Goal: Navigation & Orientation: Find specific page/section

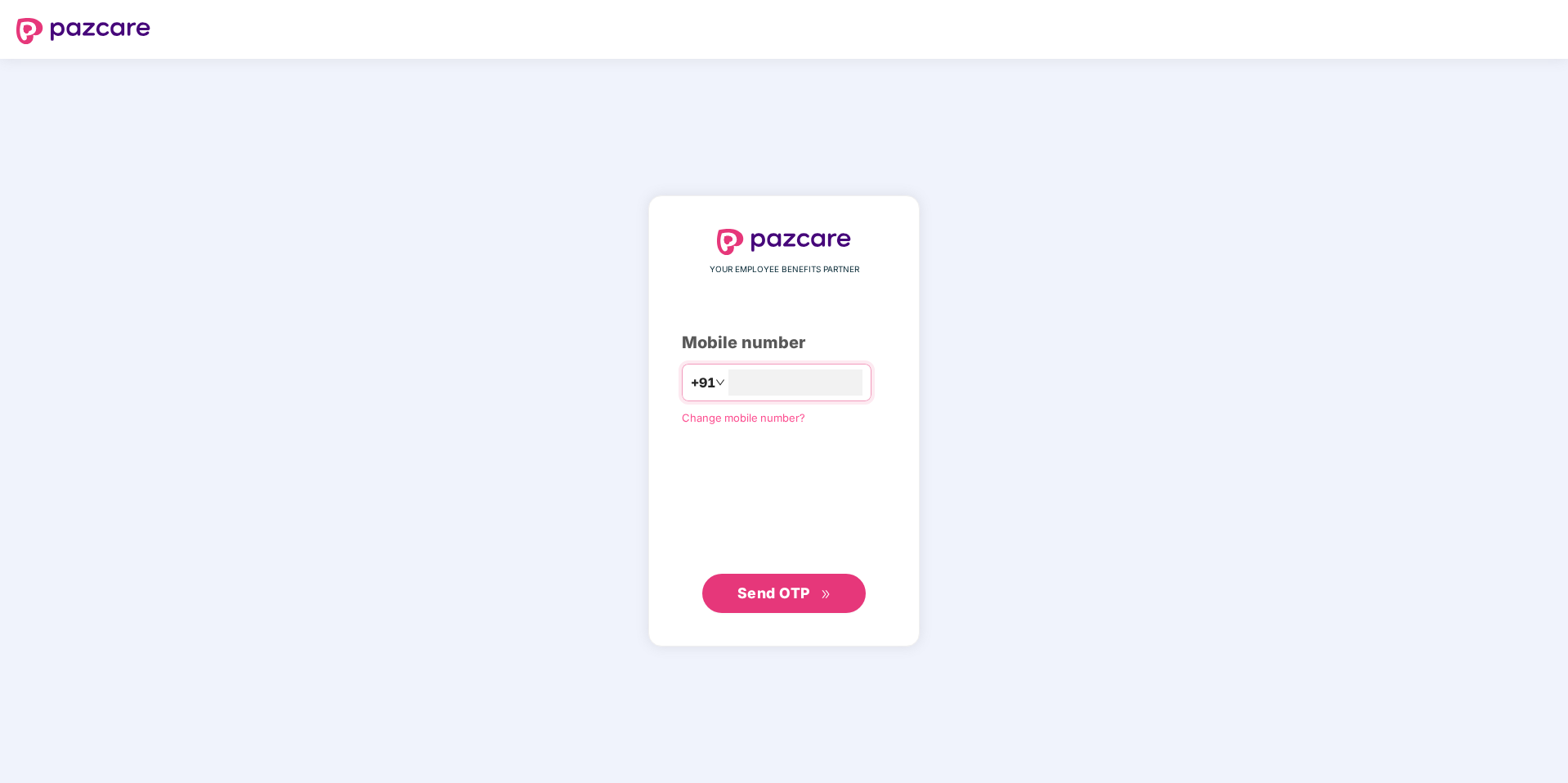
type input "**********"
click at [752, 599] on span "Send OTP" at bounding box center [774, 593] width 73 height 17
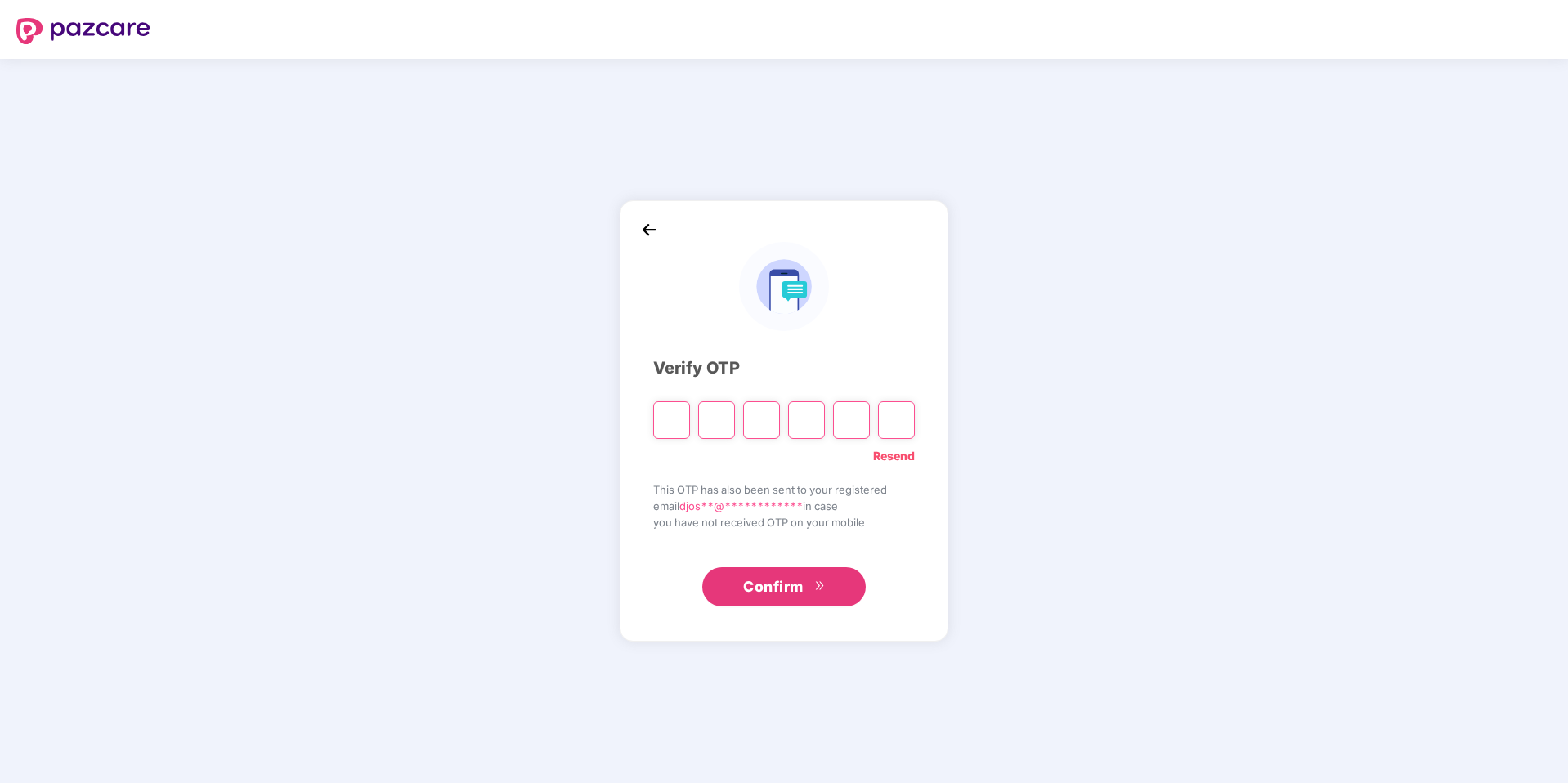
type input "*"
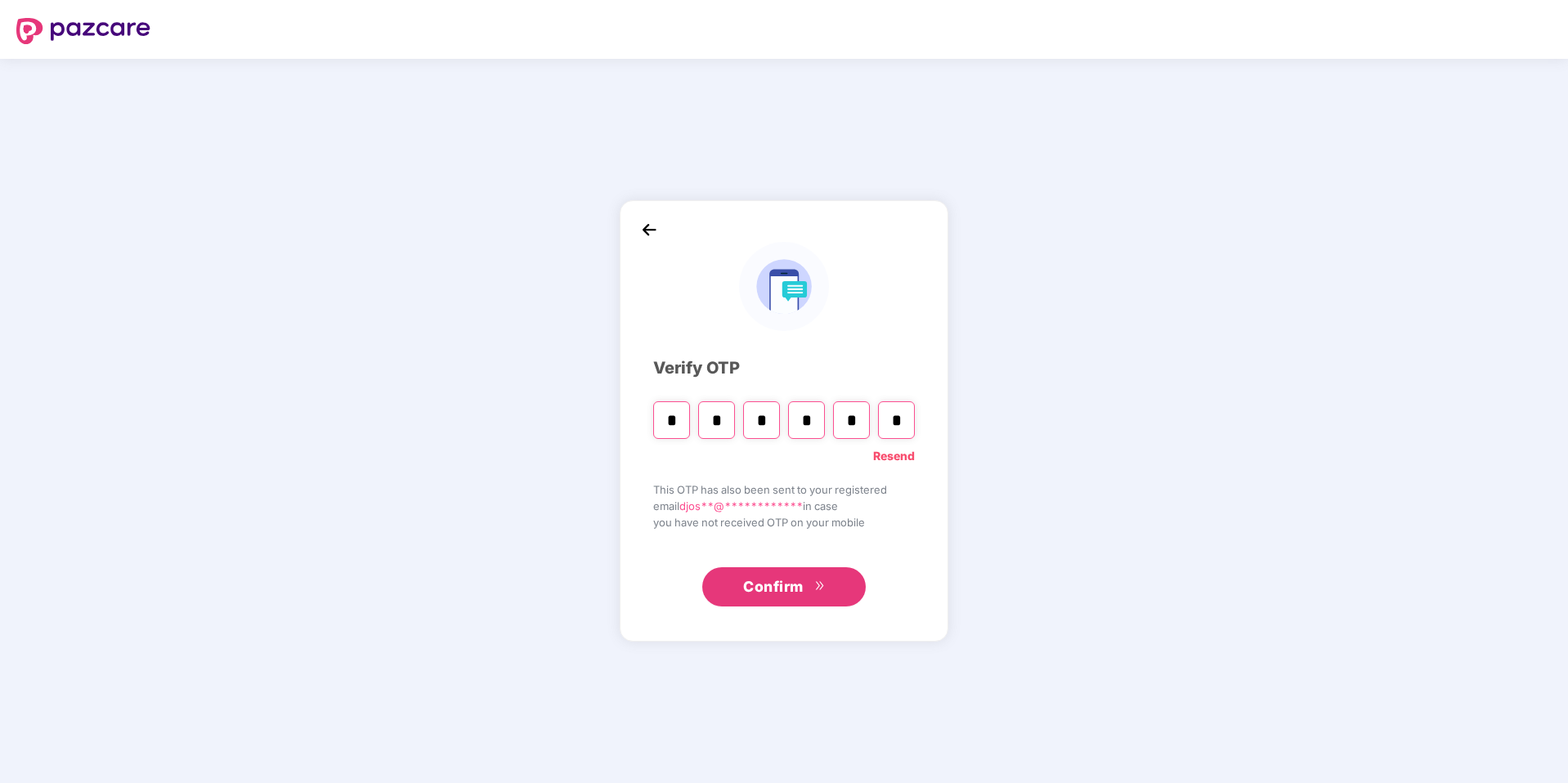
type input "*"
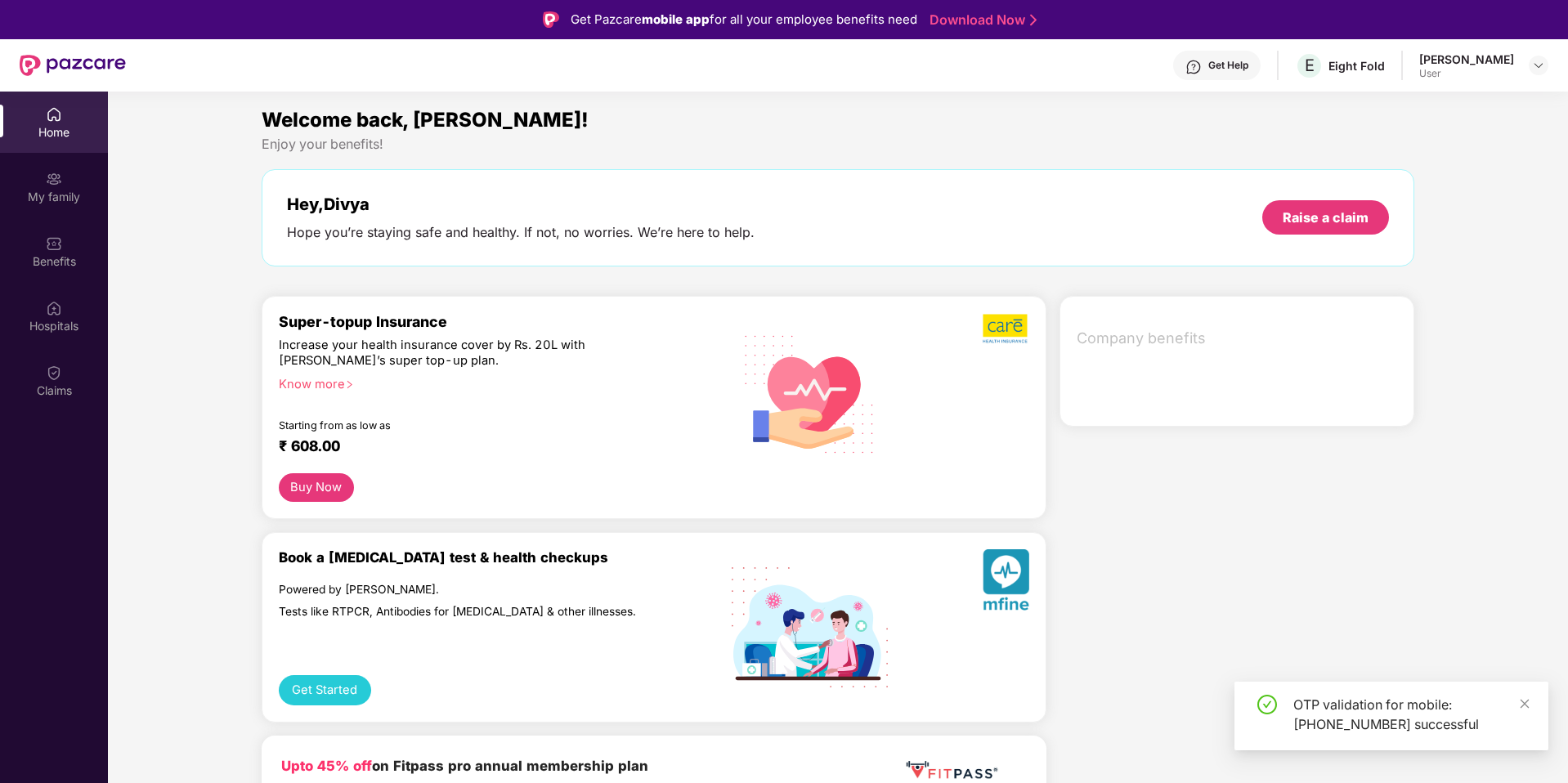
click at [1248, 71] on div "Get Help" at bounding box center [1228, 65] width 40 height 13
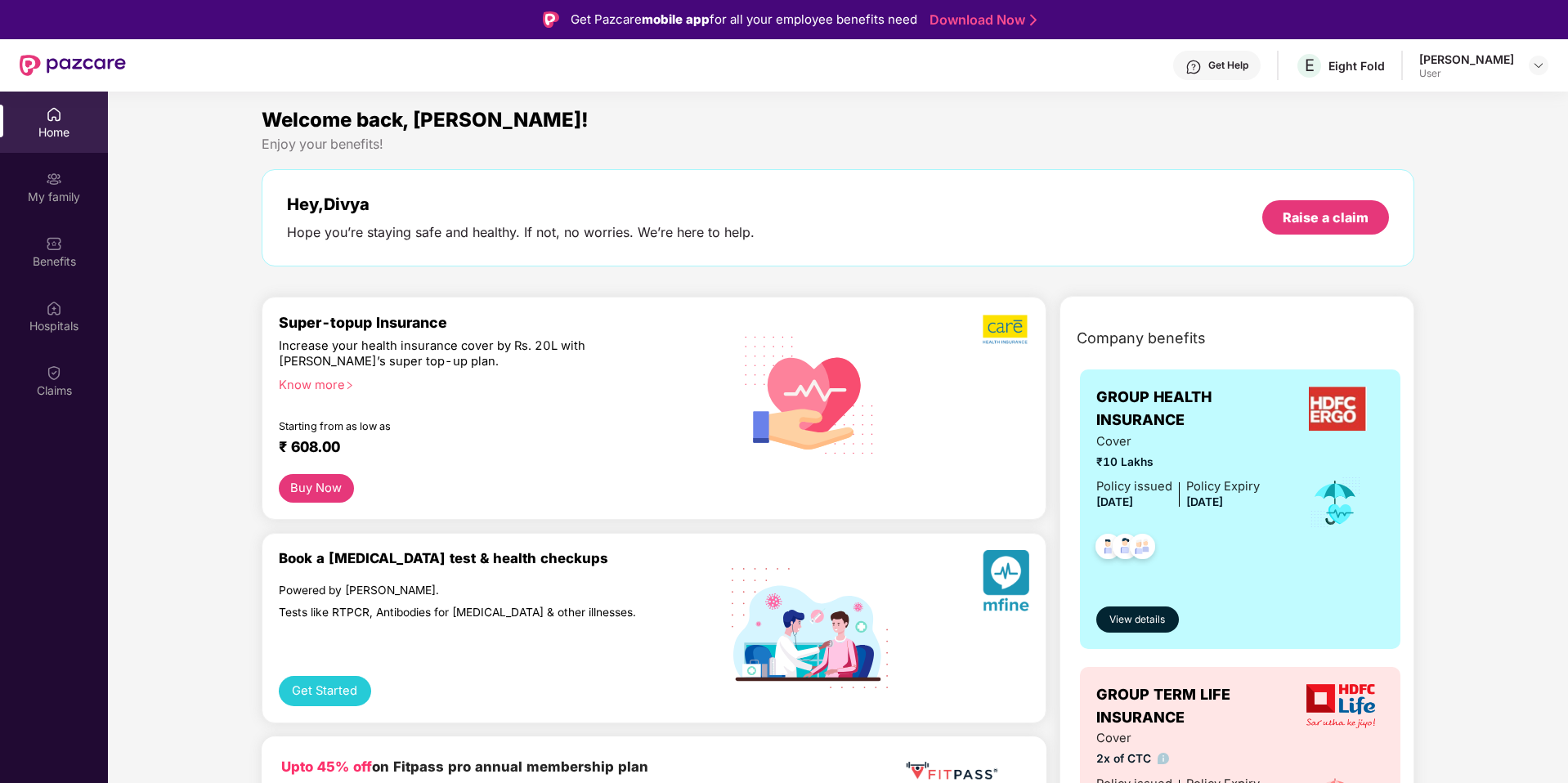
click at [937, 150] on div "Enjoy your benefits!" at bounding box center [838, 144] width 1153 height 17
click at [59, 368] on img at bounding box center [53, 373] width 17 height 17
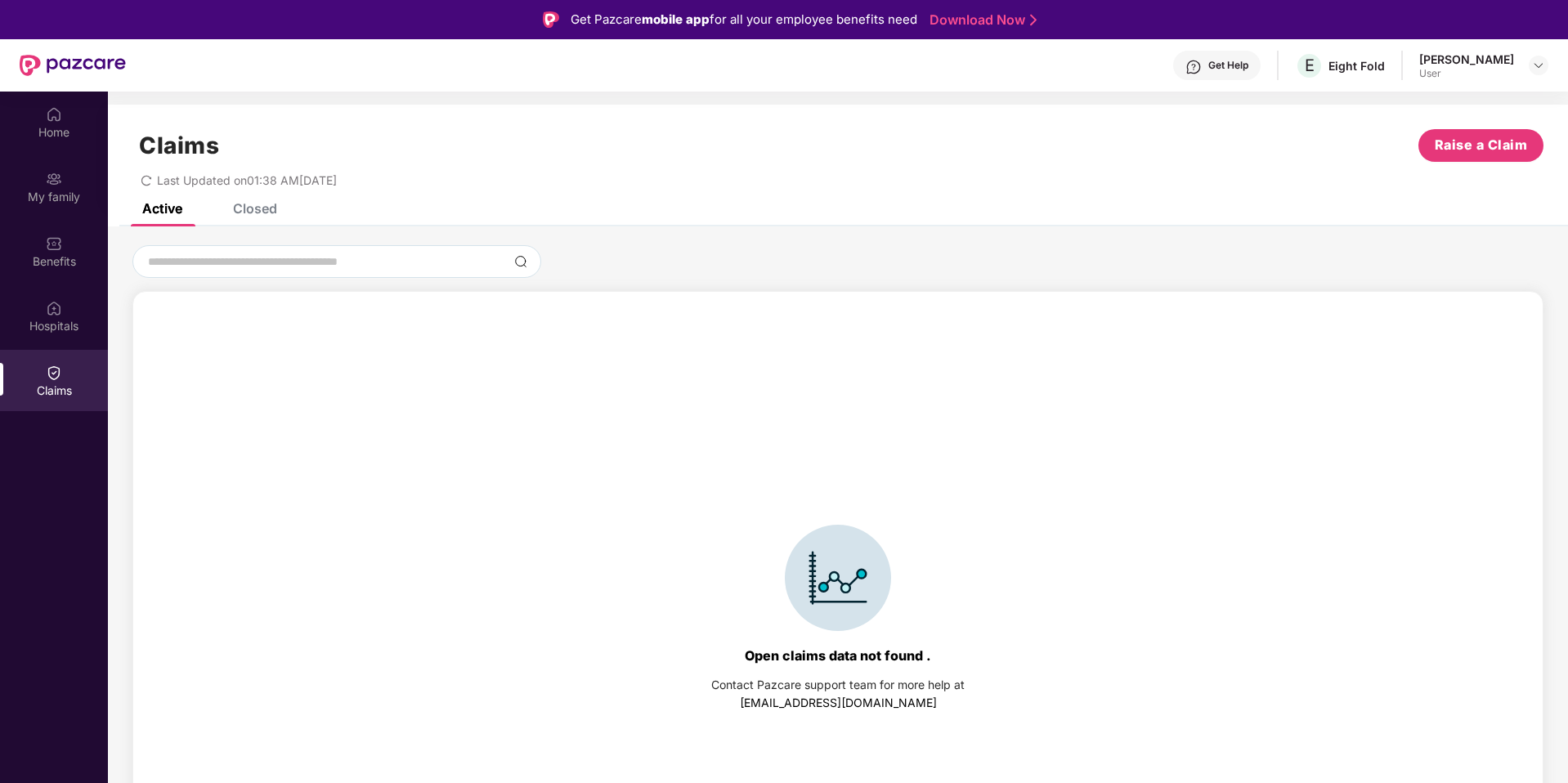
click at [254, 222] on div "Closed" at bounding box center [242, 208] width 68 height 36
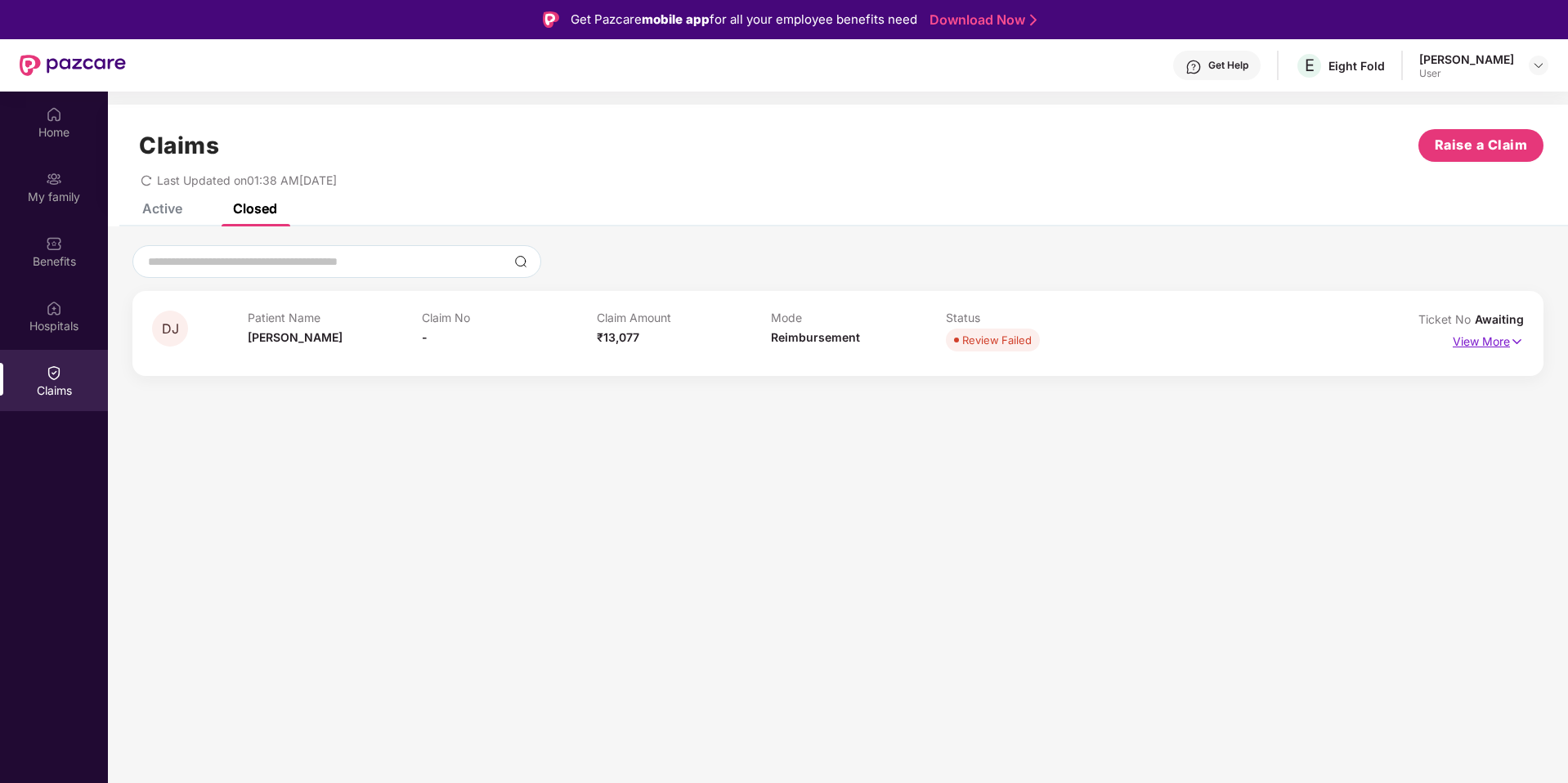
click at [1520, 344] on img at bounding box center [1516, 341] width 14 height 18
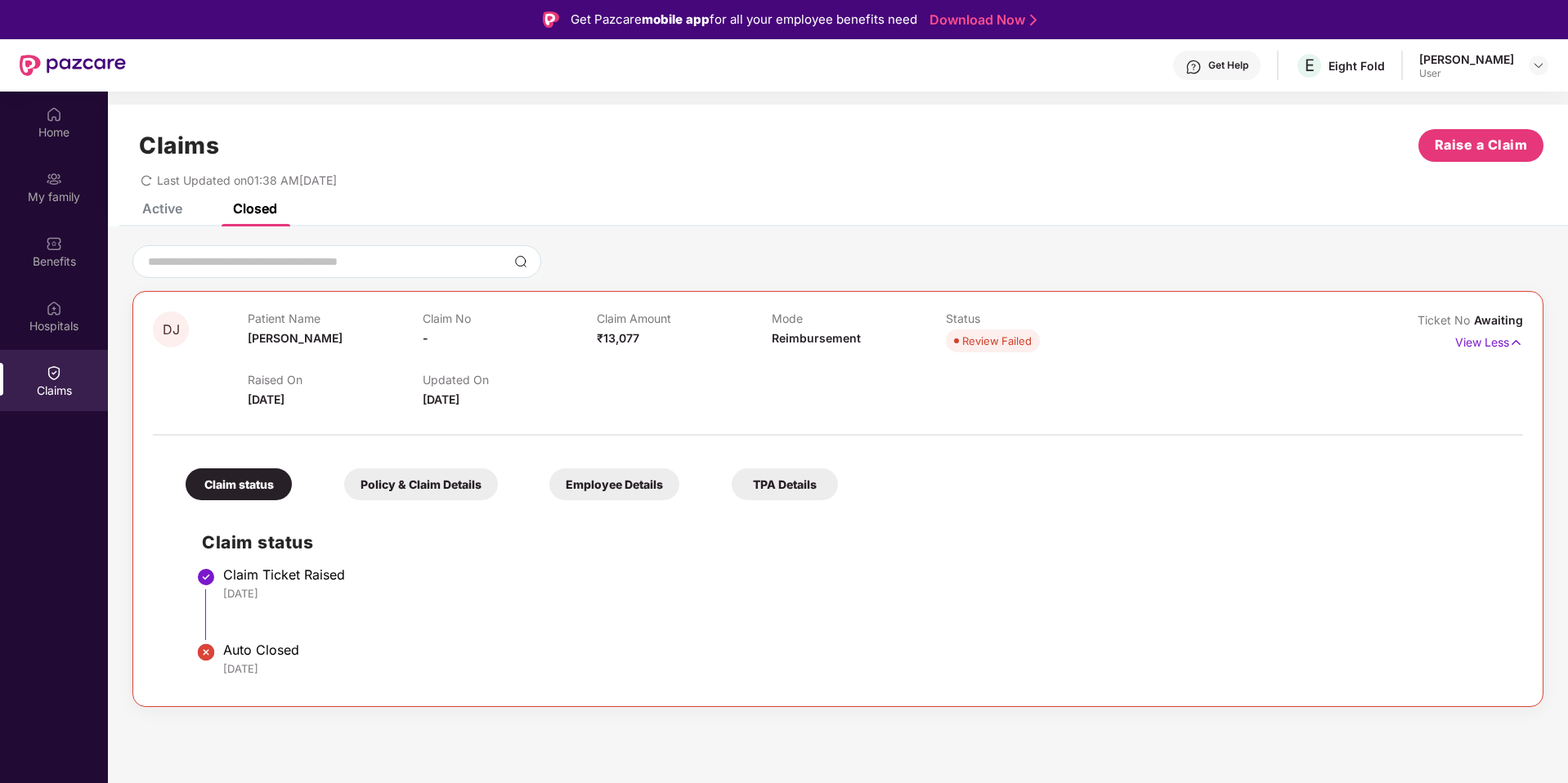
click at [153, 216] on div "Active" at bounding box center [163, 208] width 40 height 17
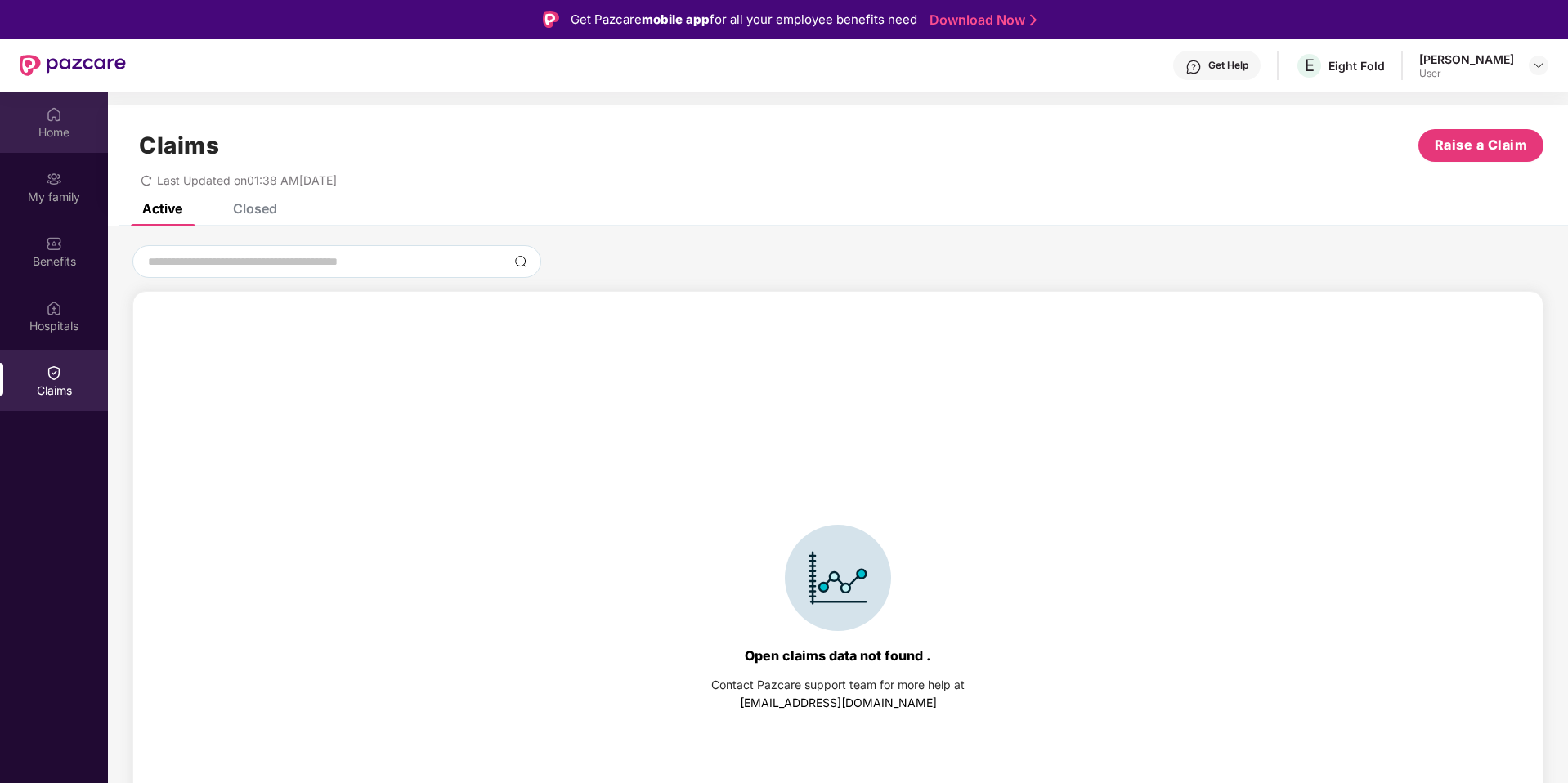
click at [47, 129] on div "Home" at bounding box center [53, 132] width 108 height 17
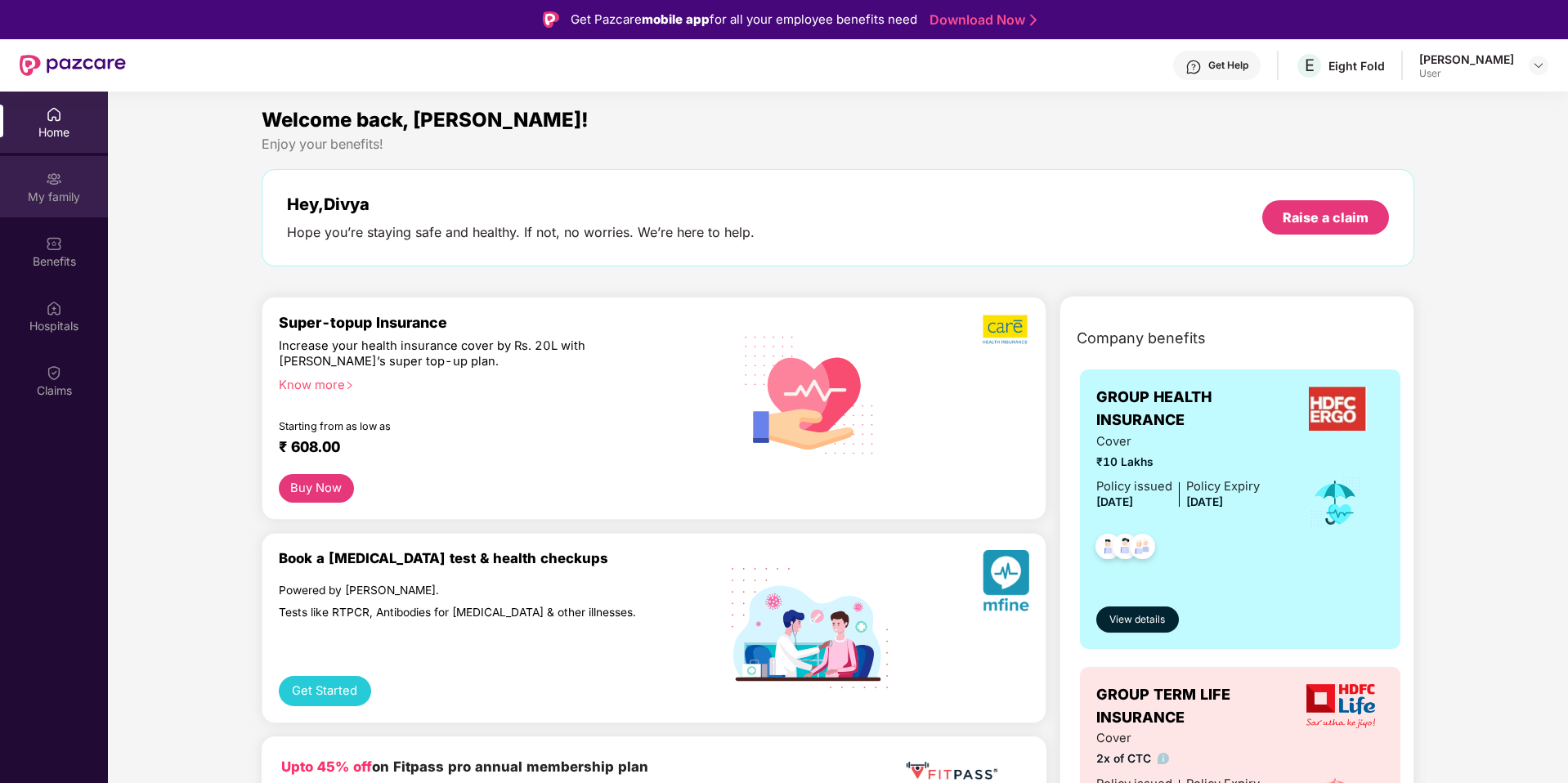
click at [53, 190] on div "My family" at bounding box center [53, 197] width 108 height 17
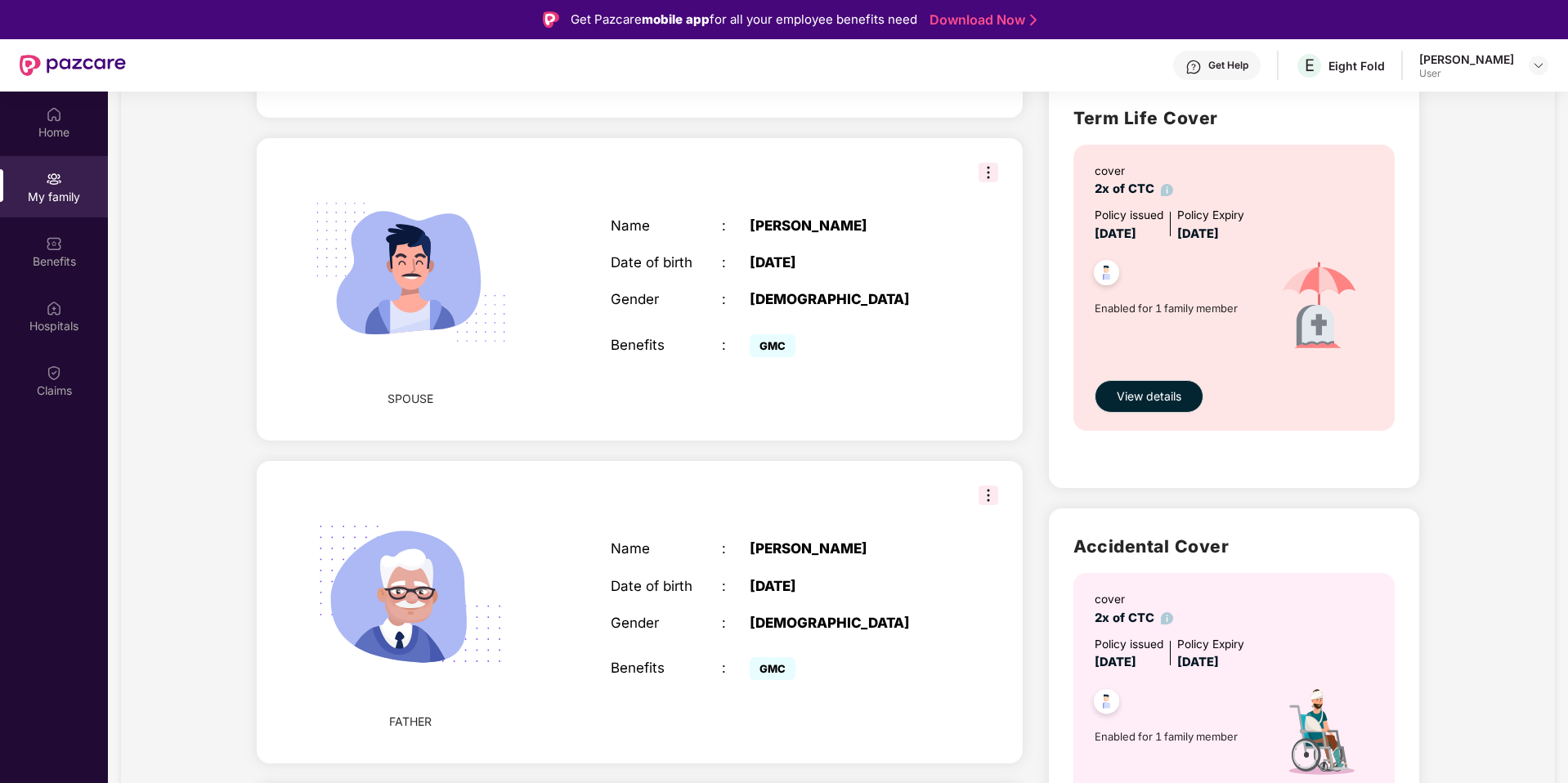
scroll to position [835, 0]
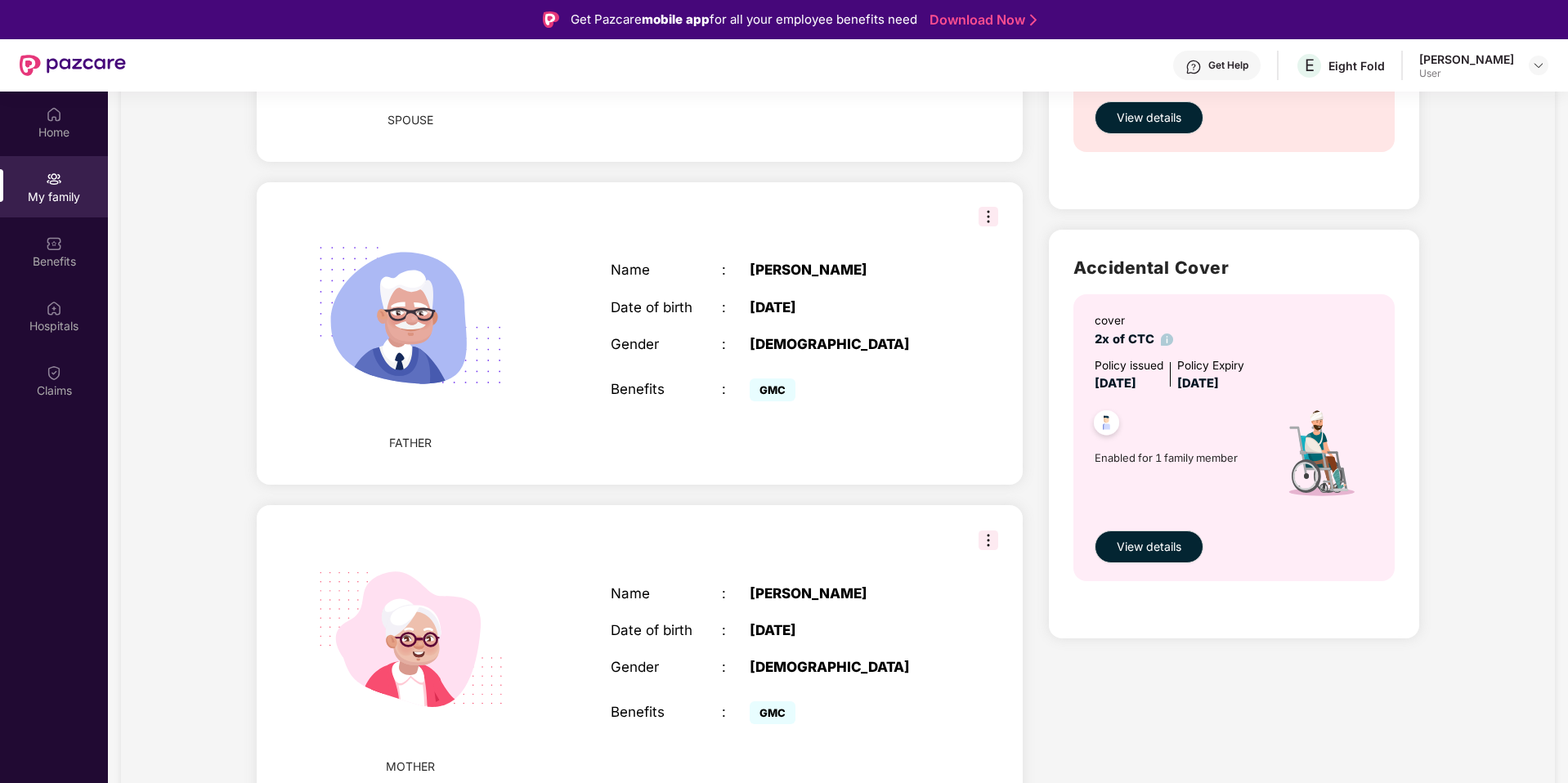
click at [1160, 343] on img at bounding box center [1166, 339] width 12 height 12
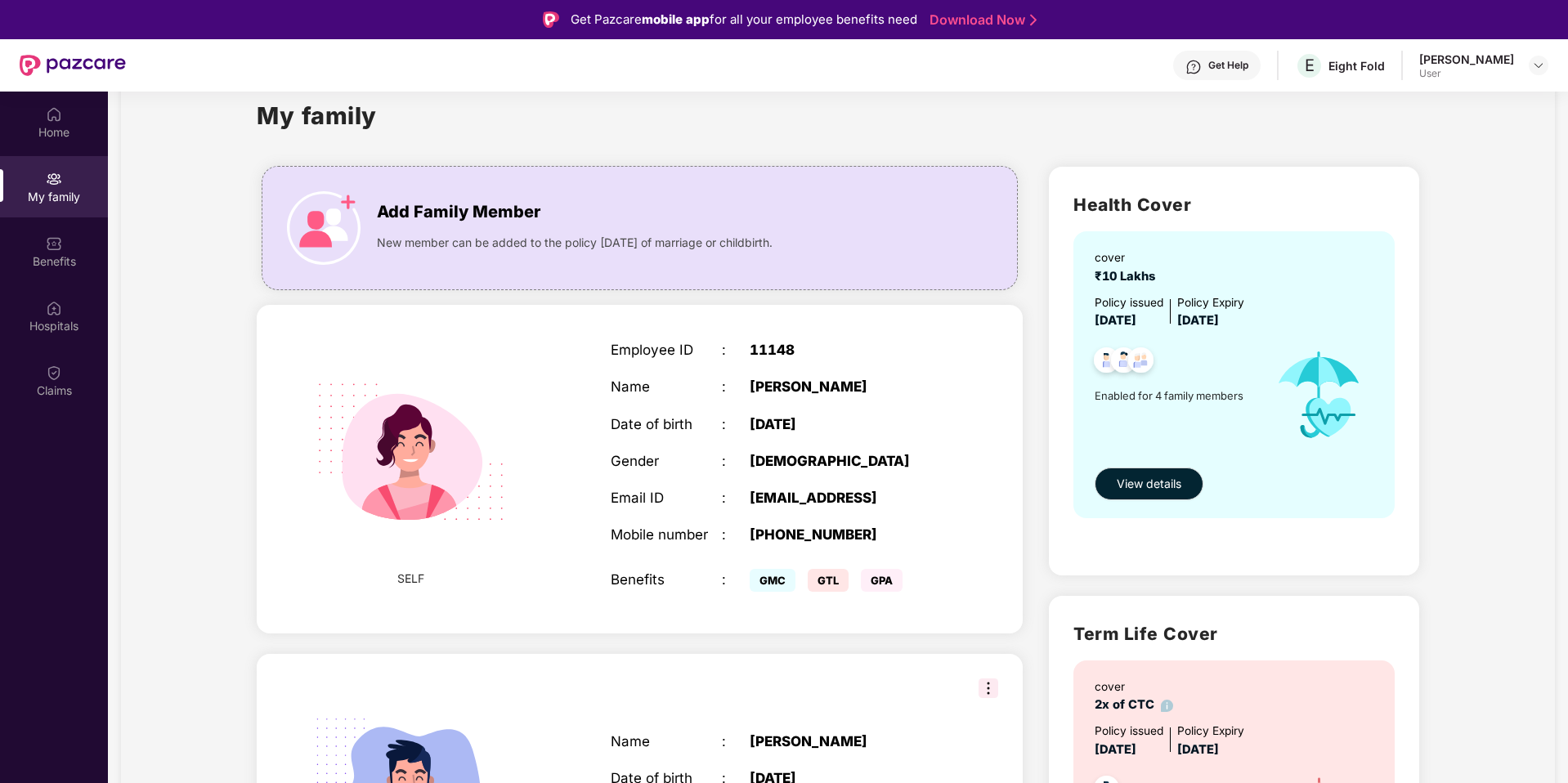
scroll to position [0, 0]
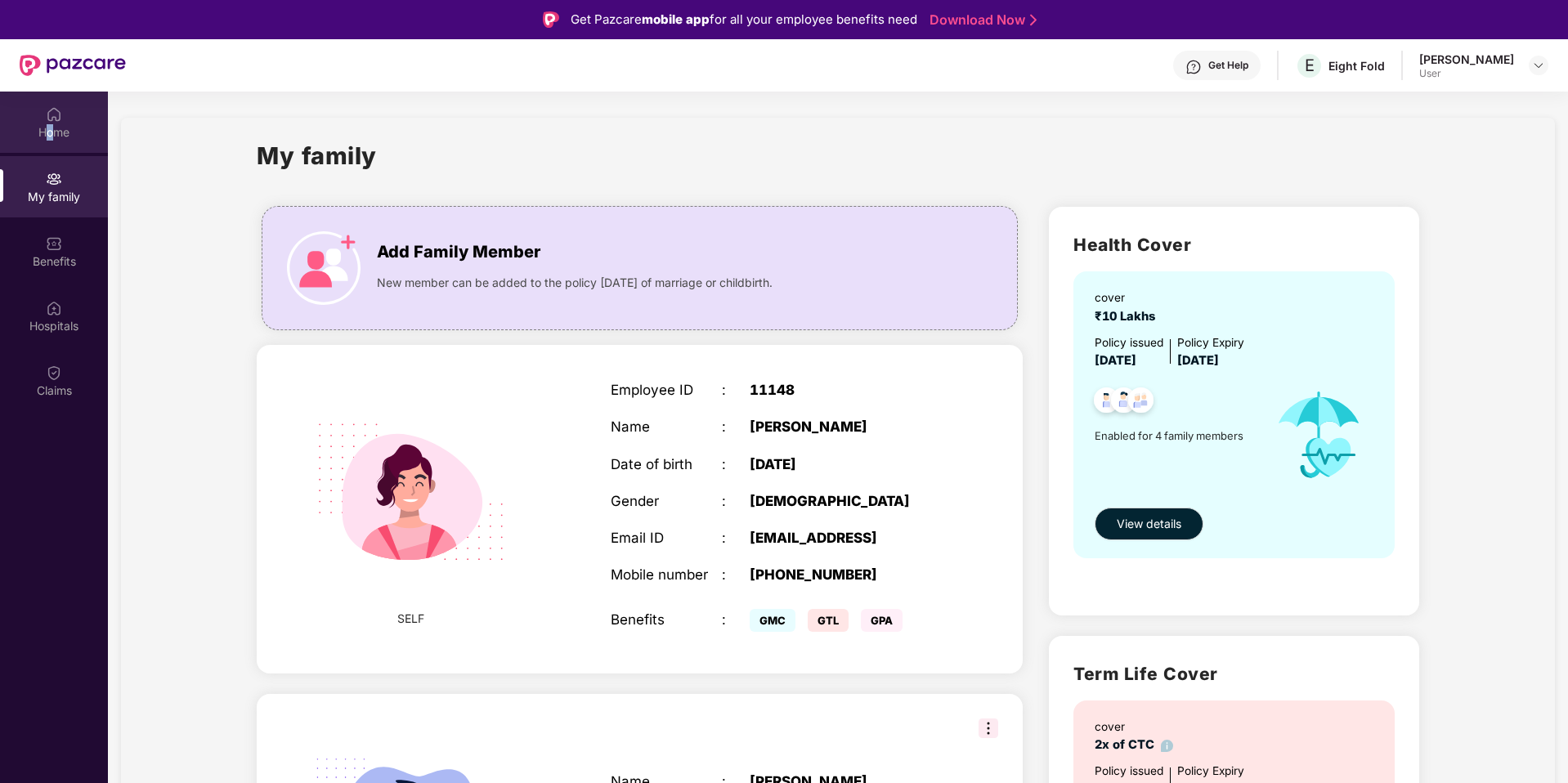
click at [50, 127] on div "Home" at bounding box center [53, 132] width 108 height 17
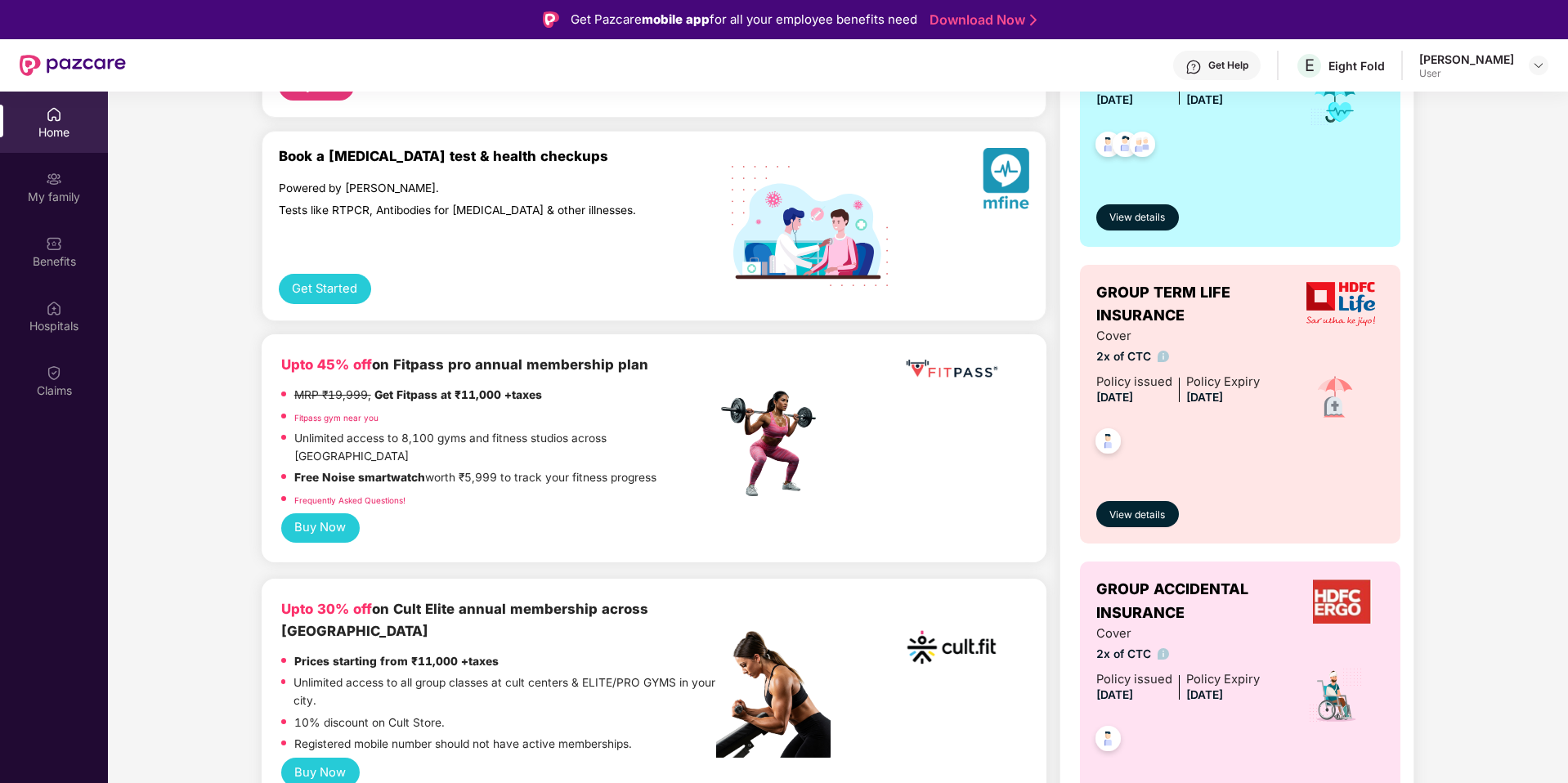
scroll to position [427, 0]
